Goal: Task Accomplishment & Management: Complete application form

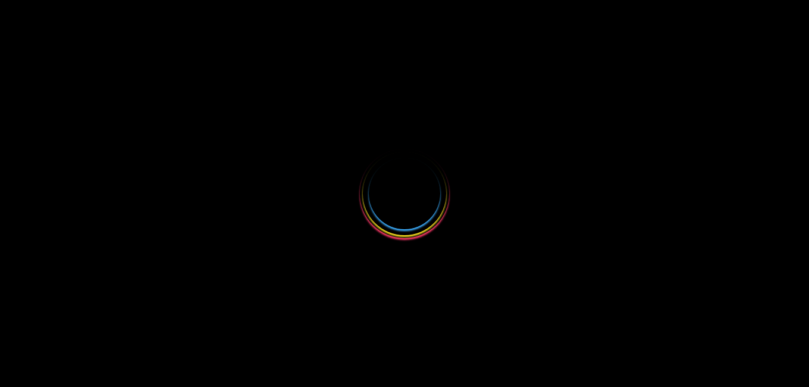
select select
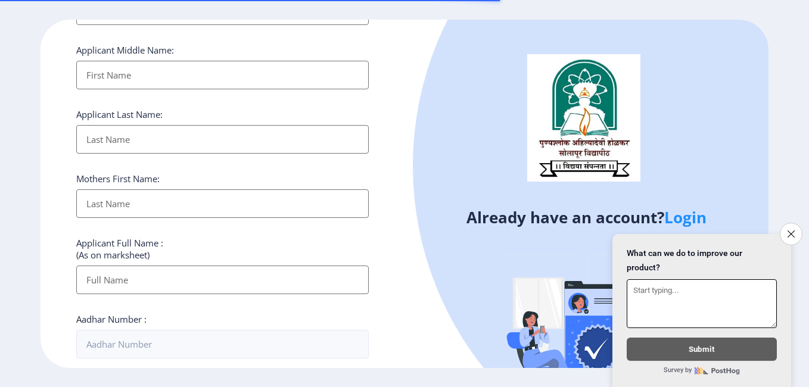
scroll to position [119, 0]
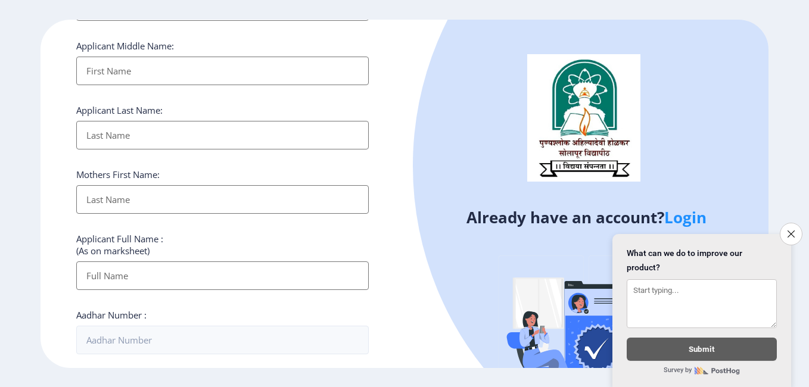
click at [696, 215] on link "Login" at bounding box center [686, 217] width 42 height 21
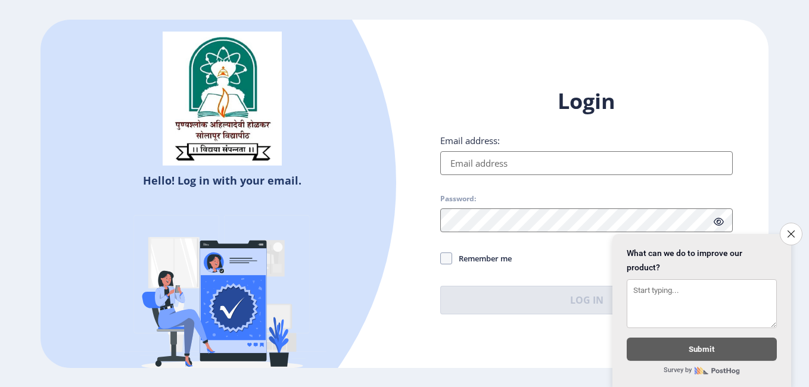
click at [519, 162] on input "Email address:" at bounding box center [586, 163] width 293 height 24
click at [433, 197] on div "Login Email address: Password: Remember me Forgot Password? Log In Don't have a…" at bounding box center [587, 210] width 364 height 283
click at [790, 230] on icon "Close survey" at bounding box center [791, 234] width 8 height 8
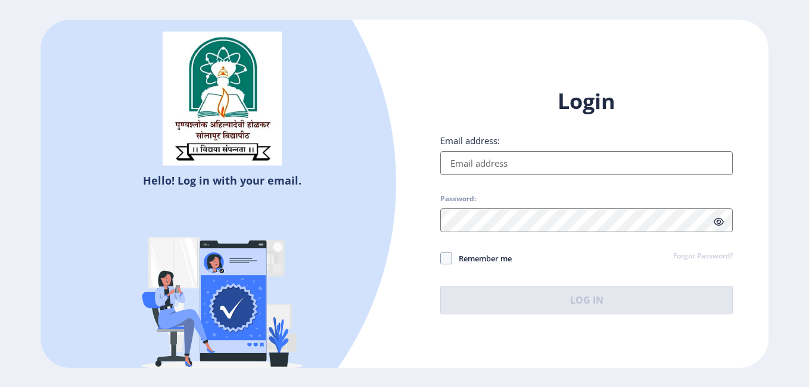
click at [511, 162] on input "Email address:" at bounding box center [586, 163] width 293 height 24
